Goal: Information Seeking & Learning: Learn about a topic

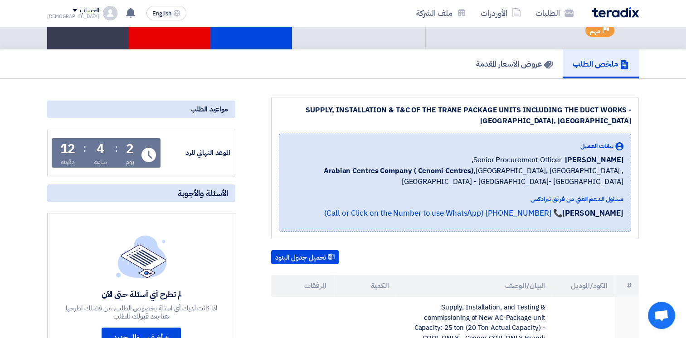
click at [299, 106] on div "SUPPLY, INSTALLATION & T&C OF THE TRANE PACKAGE UNITS INCLUDING THE DUCT WORKS …" at bounding box center [455, 116] width 352 height 22
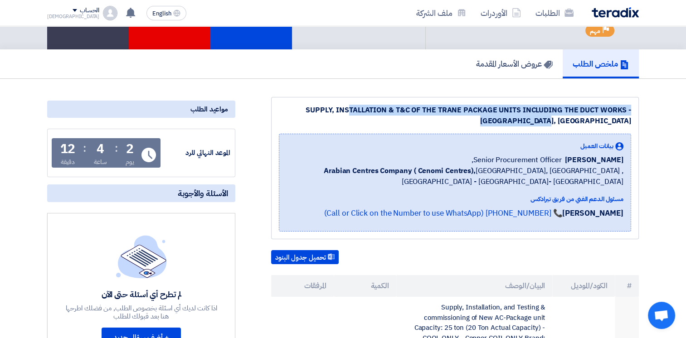
drag, startPoint x: 294, startPoint y: 110, endPoint x: 585, endPoint y: 124, distance: 292.2
click at [585, 124] on div "SUPPLY, INSTALLATION & T&C OF THE TRANE PACKAGE UNITS INCLUDING THE DUCT WORKS …" at bounding box center [455, 116] width 352 height 22
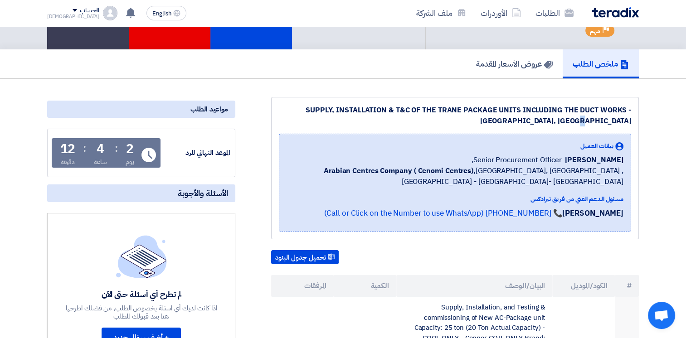
drag, startPoint x: 585, startPoint y: 124, endPoint x: 618, endPoint y: 124, distance: 32.6
click at [618, 124] on div "SUPPLY, INSTALLATION & T&C OF THE TRANE PACKAGE UNITS INCLUDING THE DUCT WORKS …" at bounding box center [455, 116] width 352 height 22
drag, startPoint x: 618, startPoint y: 124, endPoint x: 631, endPoint y: 121, distance: 13.1
click at [631, 121] on div "SUPPLY, INSTALLATION & T&C OF THE TRANE PACKAGE UNITS INCLUDING THE DUCT WORKS …" at bounding box center [455, 168] width 368 height 142
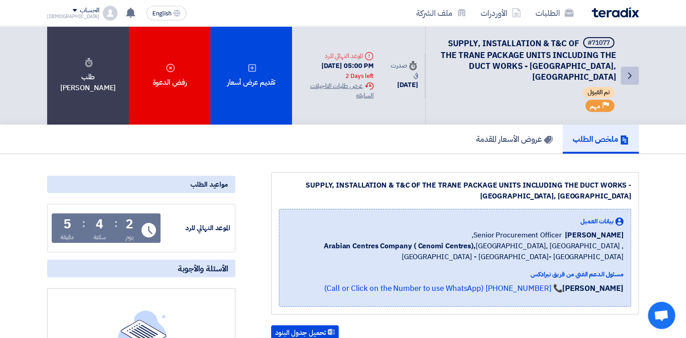
click at [625, 78] on icon "Back" at bounding box center [629, 75] width 11 height 11
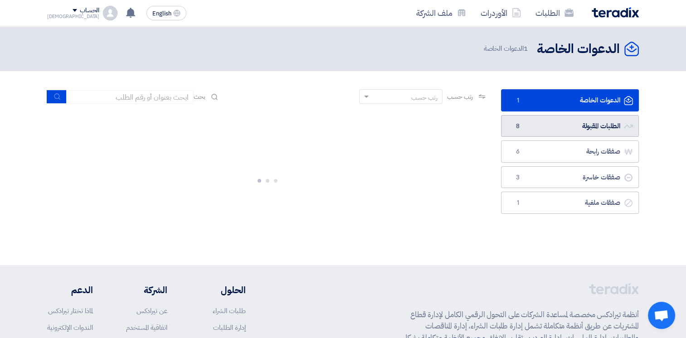
click at [567, 126] on link "الطلبات المقبولة الطلبات المقبولة 8" at bounding box center [570, 126] width 138 height 22
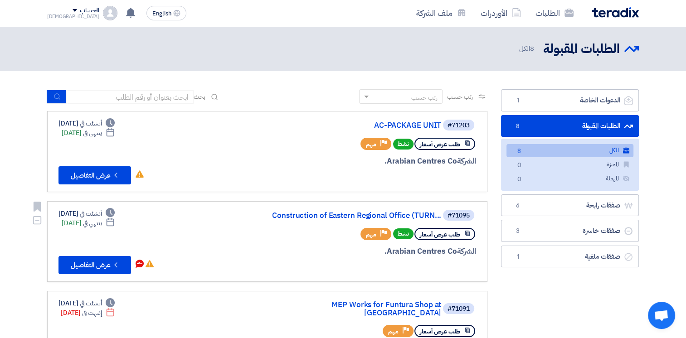
drag, startPoint x: 70, startPoint y: 220, endPoint x: 126, endPoint y: 224, distance: 55.9
click at [115, 224] on div "Deadline ينتهي في [DATE]" at bounding box center [88, 223] width 53 height 10
drag, startPoint x: 126, startPoint y: 224, endPoint x: 276, endPoint y: 238, distance: 150.7
click at [274, 238] on div "طلب عرض أسعار نشط Priority مهم" at bounding box center [367, 234] width 218 height 16
drag, startPoint x: 381, startPoint y: 252, endPoint x: 478, endPoint y: 253, distance: 97.0
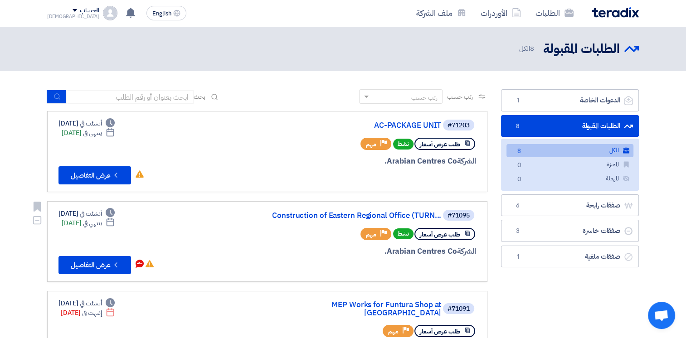
click at [478, 253] on link "#71095 Construction of Eastern Regional Office (TURN... طلب عرض أسعار نشط Prior…" at bounding box center [267, 241] width 440 height 81
drag, startPoint x: 478, startPoint y: 253, endPoint x: 457, endPoint y: 253, distance: 20.4
click at [457, 253] on span "الشركة" at bounding box center [466, 251] width 19 height 11
click at [474, 251] on span "الشركة" at bounding box center [466, 251] width 19 height 11
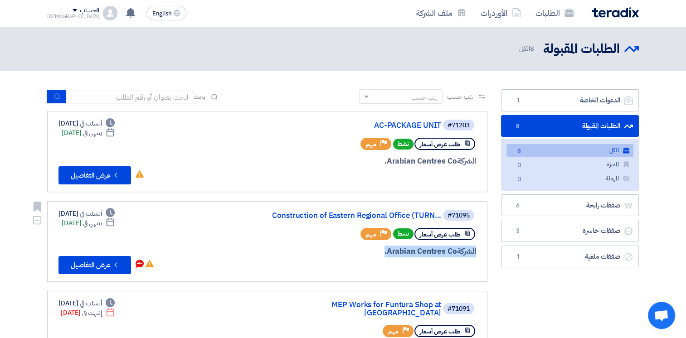
click at [474, 251] on span "الشركة" at bounding box center [466, 251] width 19 height 11
click at [399, 159] on div "الشركة Arabian Centres Co." at bounding box center [367, 161] width 218 height 12
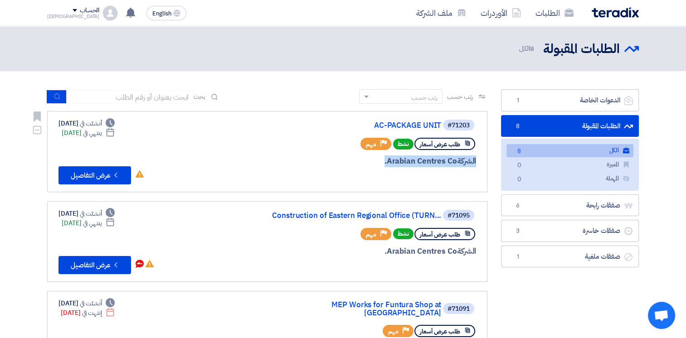
click at [399, 159] on div "الشركة Arabian Centres Co." at bounding box center [367, 161] width 218 height 12
click at [394, 160] on div "الشركة Arabian Centres Co." at bounding box center [367, 161] width 218 height 12
click at [392, 160] on div "الشركة Arabian Centres Co." at bounding box center [367, 161] width 218 height 12
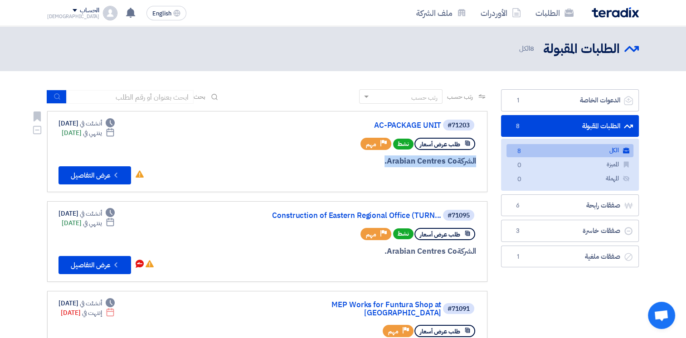
click at [392, 160] on div "الشركة Arabian Centres Co." at bounding box center [367, 161] width 218 height 12
click at [571, 203] on link "صفقات رابحة صفقات رابحة 6" at bounding box center [570, 205] width 138 height 22
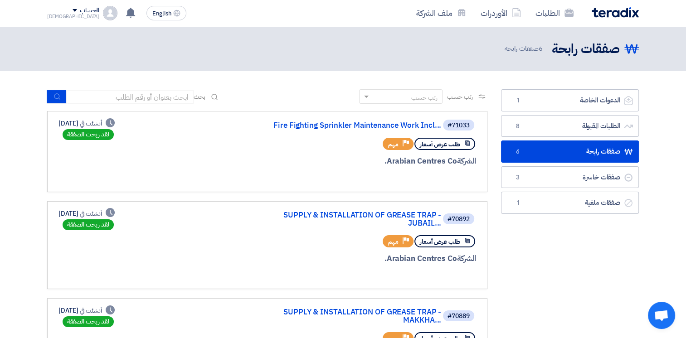
drag, startPoint x: 294, startPoint y: 123, endPoint x: 448, endPoint y: 118, distance: 154.2
click at [448, 118] on link "#71033 Fire Fighting Sprinkler Maintenance Work Incl... طلب عرض أسعار Priority …" at bounding box center [267, 151] width 440 height 81
drag, startPoint x: 353, startPoint y: 160, endPoint x: 461, endPoint y: 112, distance: 117.9
click at [461, 112] on link "#71033 Fire Fighting Sprinkler Maintenance Work Incl... طلب عرض أسعار Priority …" at bounding box center [267, 151] width 440 height 81
drag, startPoint x: 461, startPoint y: 112, endPoint x: 237, endPoint y: 163, distance: 229.1
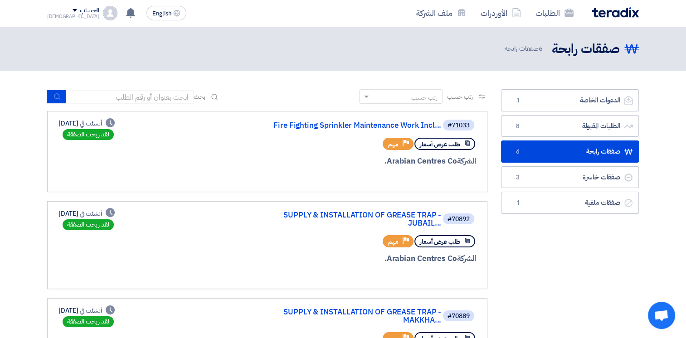
click at [237, 163] on div "#71033 Fire Fighting Sprinkler Maintenance Work Incl... طلب عرض أسعار Priority …" at bounding box center [266, 152] width 417 height 66
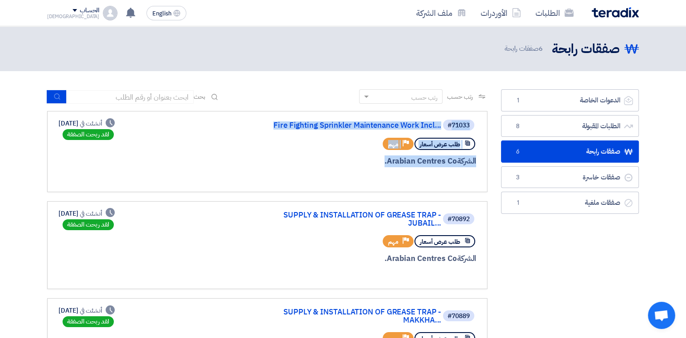
drag, startPoint x: 315, startPoint y: 171, endPoint x: 451, endPoint y: 115, distance: 147.1
click at [451, 115] on link "#71033 Fire Fighting Sprinkler Maintenance Work Incl... طلب عرض أسعار Priority …" at bounding box center [267, 151] width 440 height 81
drag, startPoint x: 451, startPoint y: 115, endPoint x: 340, endPoint y: 182, distance: 130.1
click at [340, 182] on div at bounding box center [367, 178] width 218 height 13
click at [314, 177] on div at bounding box center [367, 178] width 218 height 13
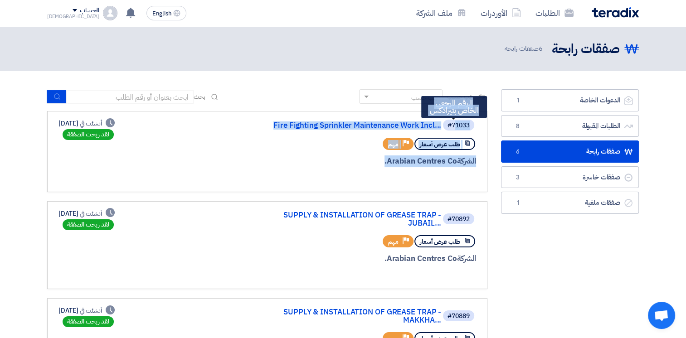
drag, startPoint x: 328, startPoint y: 171, endPoint x: 453, endPoint y: 119, distance: 135.5
click at [453, 119] on div "#71033 الرقم المرجعي الخاص بتيرادكس Fire Fighting Sprinkler Maintenance Work In…" at bounding box center [367, 152] width 218 height 66
drag, startPoint x: 453, startPoint y: 119, endPoint x: 362, endPoint y: 167, distance: 103.4
click at [362, 167] on div "#71033 Fire Fighting Sprinkler Maintenance Work Incl... طلب عرض أسعار Priority …" at bounding box center [367, 152] width 218 height 66
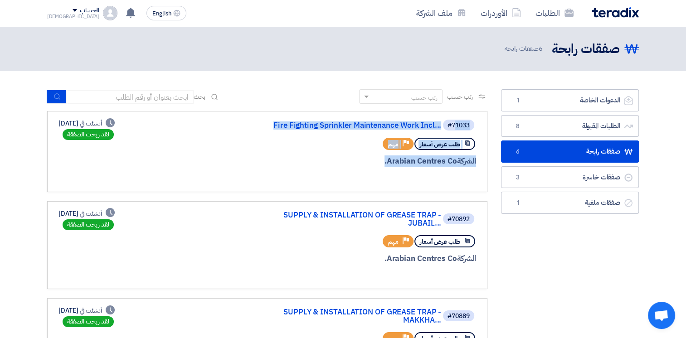
drag, startPoint x: 362, startPoint y: 167, endPoint x: 401, endPoint y: 179, distance: 40.7
click at [405, 185] on link "#71033 Fire Fighting Sprinkler Maintenance Work Incl... طلب عرض أسعار Priority …" at bounding box center [267, 151] width 440 height 81
click at [381, 162] on div "الشركة Arabian Centres Co." at bounding box center [367, 161] width 218 height 12
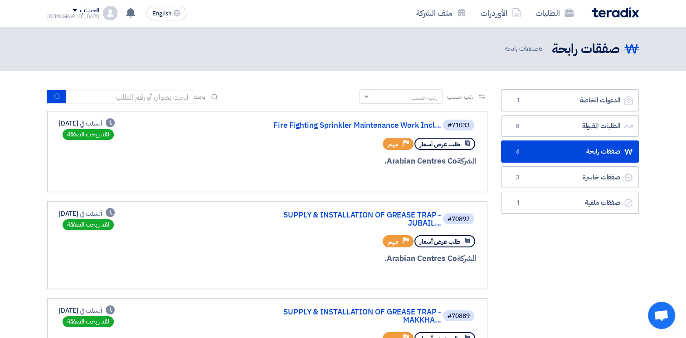
drag, startPoint x: 379, startPoint y: 160, endPoint x: 483, endPoint y: 117, distance: 112.2
click at [483, 117] on link "#71033 Fire Fighting Sprinkler Maintenance Work Incl... طلب عرض أسعار Priority …" at bounding box center [267, 151] width 440 height 81
drag, startPoint x: 483, startPoint y: 117, endPoint x: 361, endPoint y: 180, distance: 136.8
click at [361, 180] on div at bounding box center [367, 178] width 218 height 13
drag, startPoint x: 385, startPoint y: 163, endPoint x: 471, endPoint y: 156, distance: 86.9
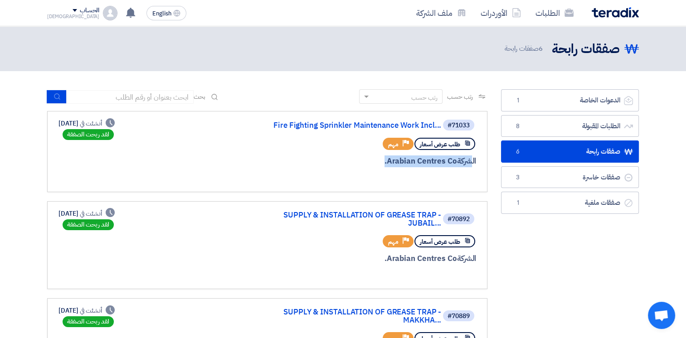
click at [471, 156] on div "الشركة Arabian Centres Co." at bounding box center [367, 161] width 218 height 12
drag, startPoint x: 471, startPoint y: 156, endPoint x: 389, endPoint y: 163, distance: 82.8
click at [405, 167] on div "#71033 Fire Fighting Sprinkler Maintenance Work Incl... طلب عرض أسعار Priority …" at bounding box center [367, 152] width 218 height 66
click at [377, 159] on div "الشركة Arabian Centres Co." at bounding box center [367, 161] width 218 height 12
drag, startPoint x: 372, startPoint y: 164, endPoint x: 484, endPoint y: 162, distance: 111.5
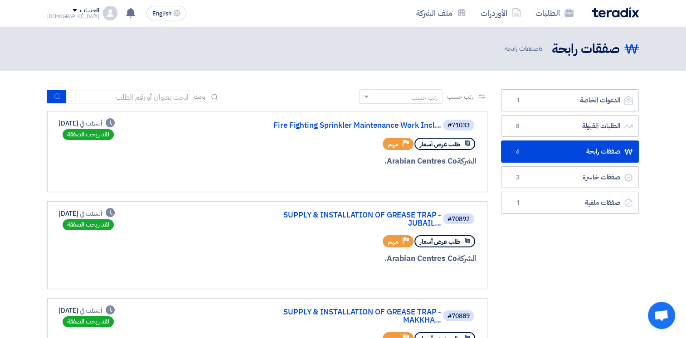
click at [484, 162] on link "#71033 Fire Fighting Sprinkler Maintenance Work Incl... طلب عرض أسعار Priority …" at bounding box center [267, 151] width 440 height 81
drag, startPoint x: 484, startPoint y: 162, endPoint x: 426, endPoint y: 174, distance: 59.2
click at [426, 174] on div at bounding box center [367, 178] width 218 height 13
click at [393, 172] on div at bounding box center [367, 178] width 218 height 13
drag, startPoint x: 381, startPoint y: 162, endPoint x: 490, endPoint y: 162, distance: 109.2
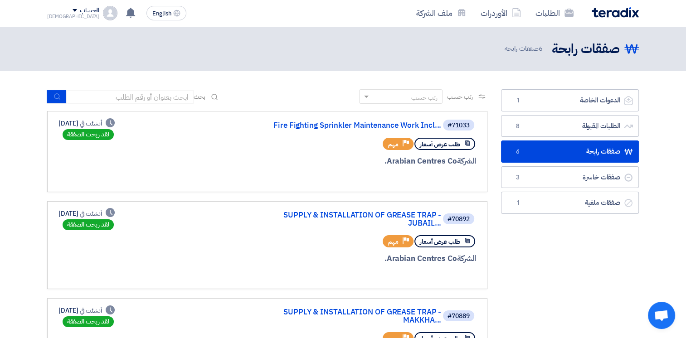
drag, startPoint x: 490, startPoint y: 162, endPoint x: 408, endPoint y: 167, distance: 81.7
click at [427, 175] on div at bounding box center [367, 178] width 218 height 13
click at [401, 163] on div "الشركة Arabian Centres Co." at bounding box center [367, 161] width 218 height 12
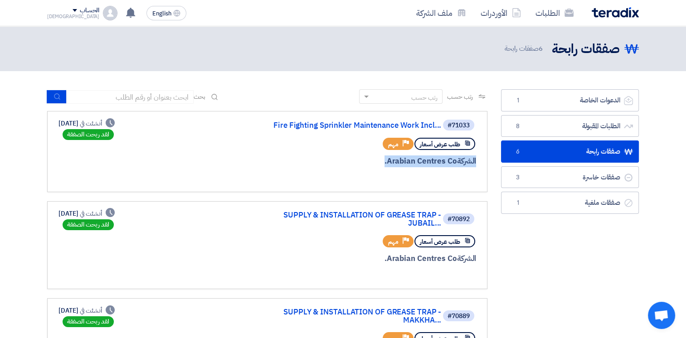
click at [401, 163] on div "الشركة Arabian Centres Co." at bounding box center [367, 161] width 218 height 12
drag, startPoint x: 401, startPoint y: 163, endPoint x: 389, endPoint y: 166, distance: 12.1
click at [389, 166] on div "الشركة Arabian Centres Co." at bounding box center [367, 161] width 218 height 12
